Goal: Transaction & Acquisition: Purchase product/service

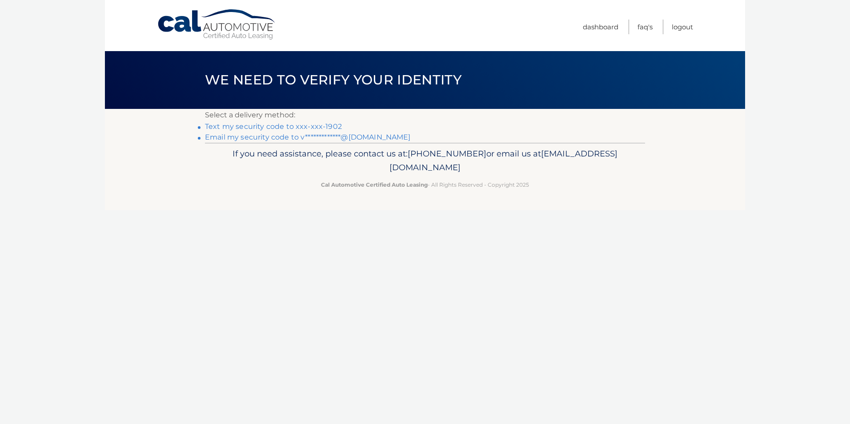
click at [291, 127] on link "Text my security code to xxx-xxx-1902" at bounding box center [273, 126] width 137 height 8
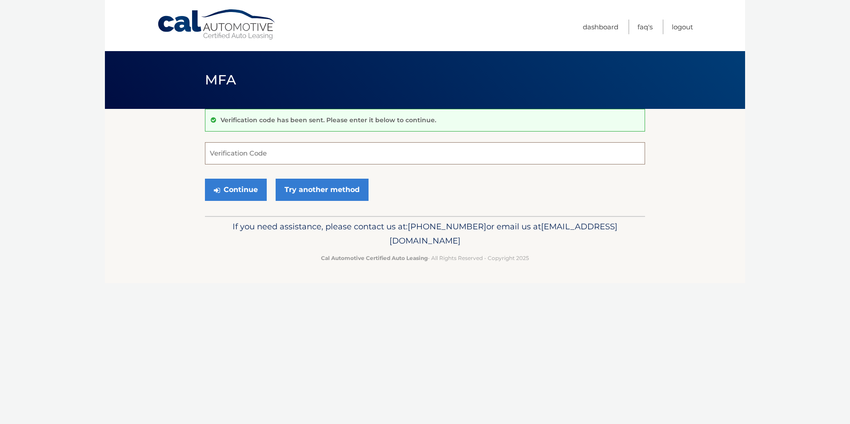
click at [256, 151] on input "Verification Code" at bounding box center [425, 153] width 440 height 22
click at [245, 158] on input "Verification Code" at bounding box center [425, 153] width 440 height 22
type input "044371"
click at [257, 193] on button "Continue" at bounding box center [236, 190] width 62 height 22
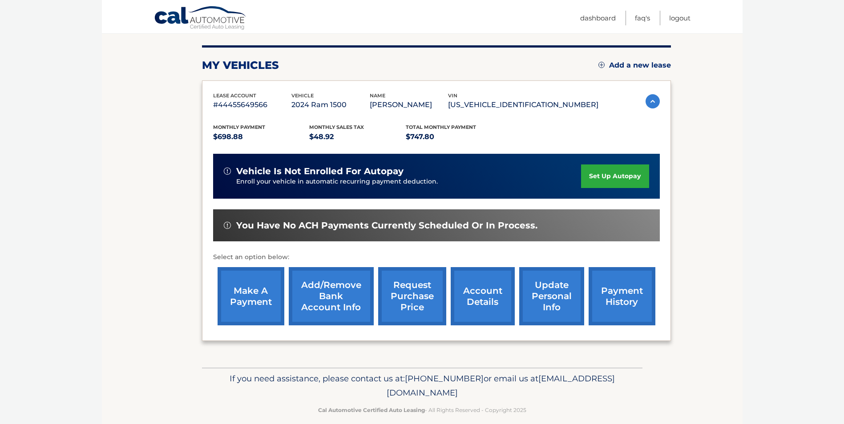
scroll to position [115, 0]
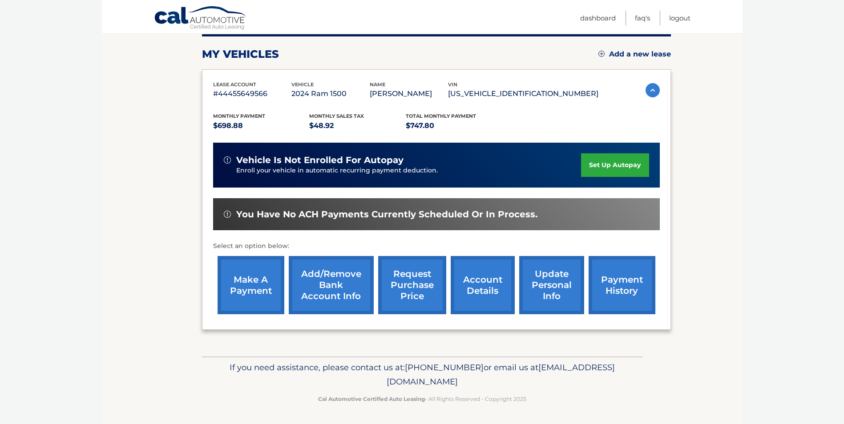
click at [245, 291] on link "make a payment" at bounding box center [250, 285] width 67 height 58
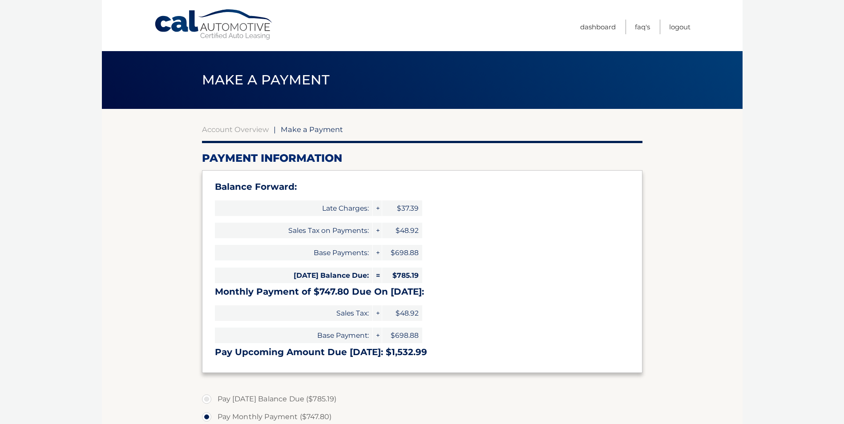
select select "N2I3ZGQ4ZWYtMmNiMi00MTA1LWEzOGEtZjkwMjA5M2ZjZjJi"
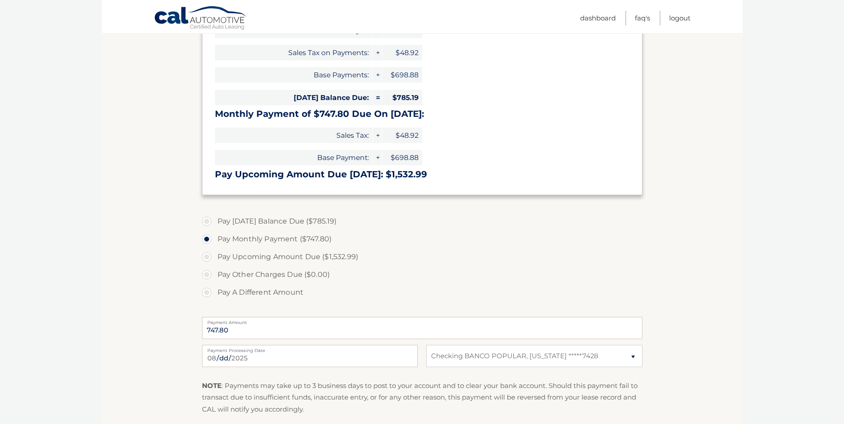
scroll to position [133, 0]
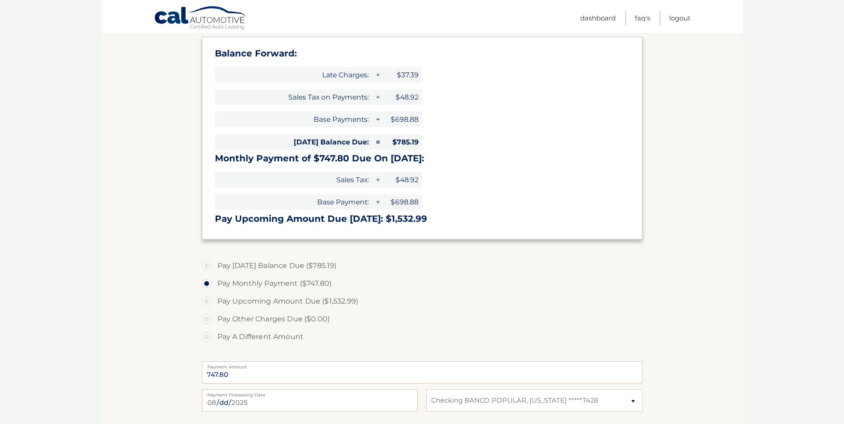
click at [207, 265] on label "Pay [DATE] Balance Due ($785.19)" at bounding box center [422, 266] width 440 height 18
click at [207, 265] on input "Pay [DATE] Balance Due ($785.19)" at bounding box center [209, 264] width 9 height 14
radio input "true"
type input "785.19"
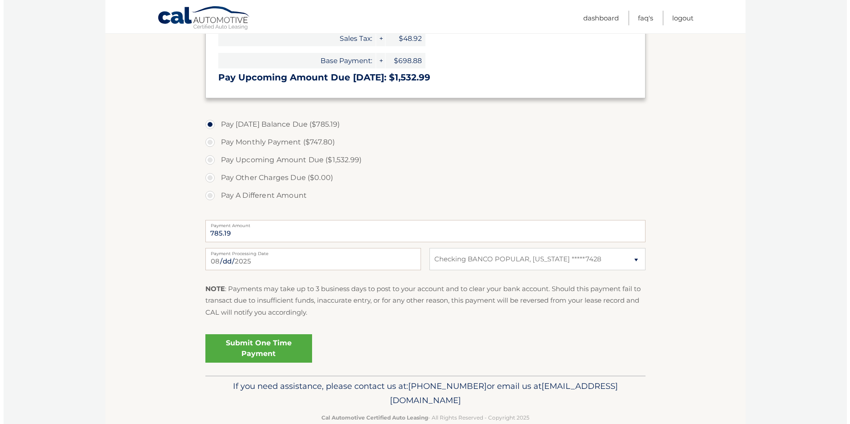
scroll to position [294, 0]
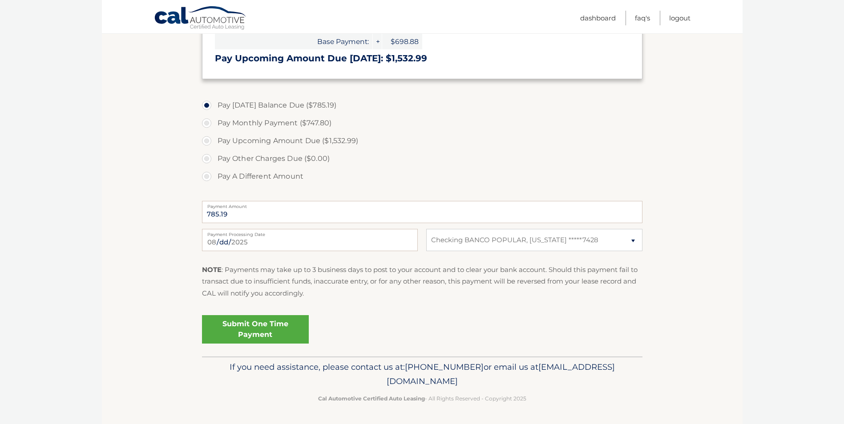
click at [250, 326] on link "Submit One Time Payment" at bounding box center [255, 329] width 107 height 28
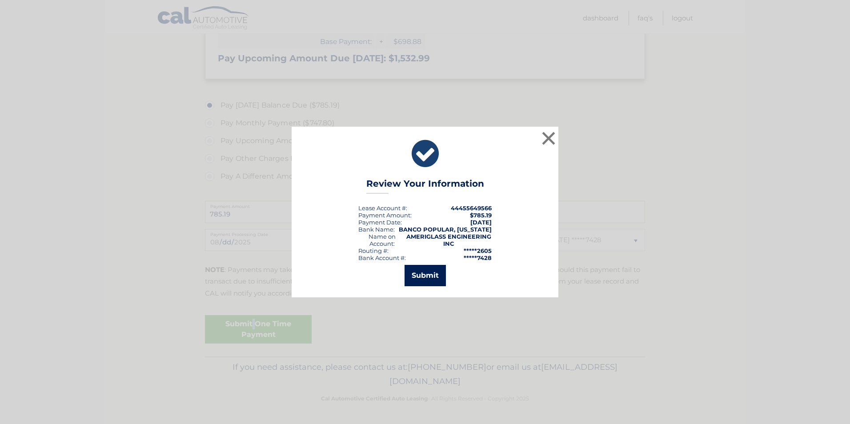
click at [423, 279] on button "Submit" at bounding box center [425, 275] width 41 height 21
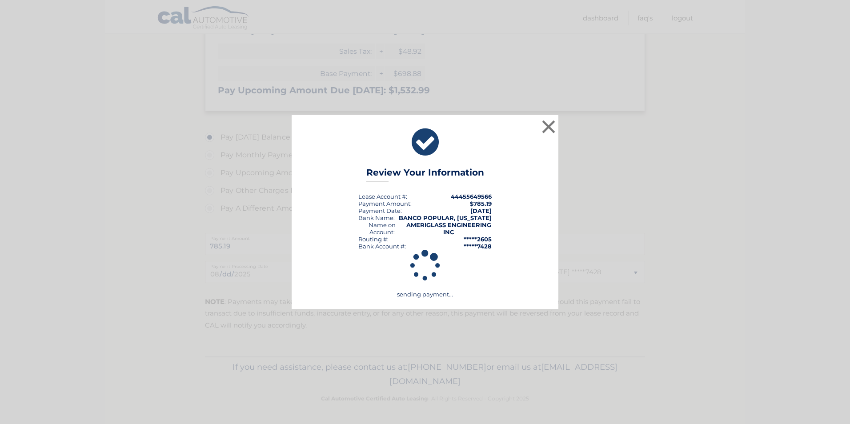
scroll to position [262, 0]
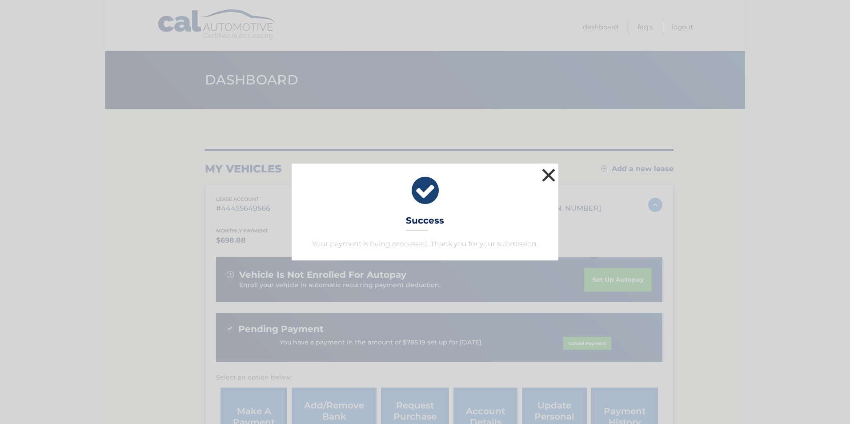
click at [547, 175] on button "×" at bounding box center [549, 175] width 18 height 18
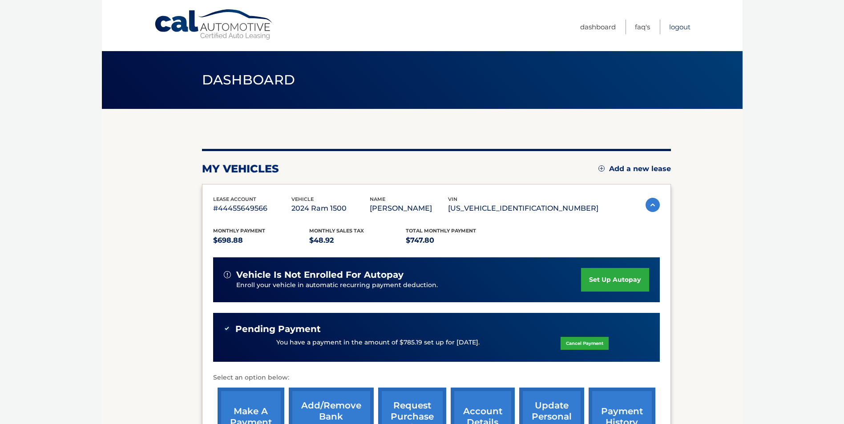
click at [685, 27] on link "Logout" at bounding box center [679, 27] width 21 height 15
